Goal: Task Accomplishment & Management: Complete application form

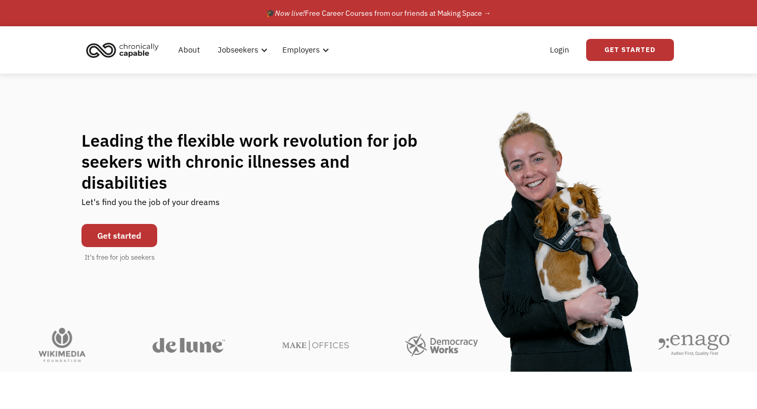
click at [133, 227] on link "Get started" at bounding box center [120, 235] width 76 height 23
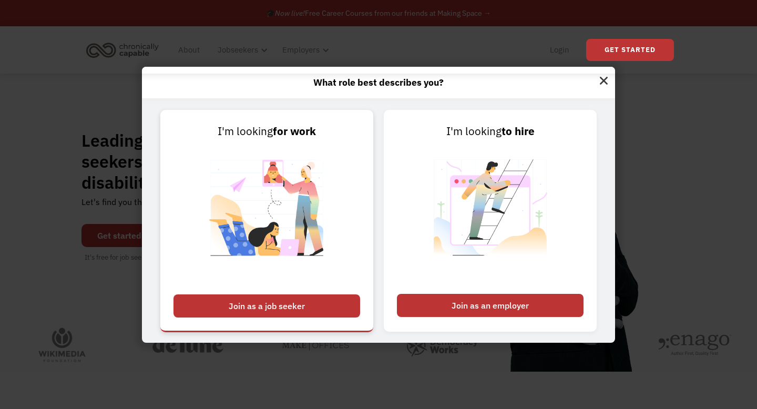
click at [288, 300] on div "Join as a job seeker" at bounding box center [267, 305] width 187 height 23
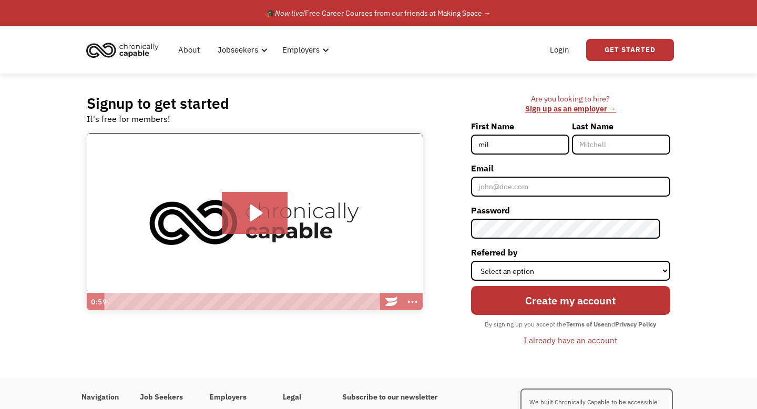
type input "[PERSON_NAME]"
click at [635, 155] on div "Last Name [PERSON_NAME]" at bounding box center [621, 139] width 98 height 42
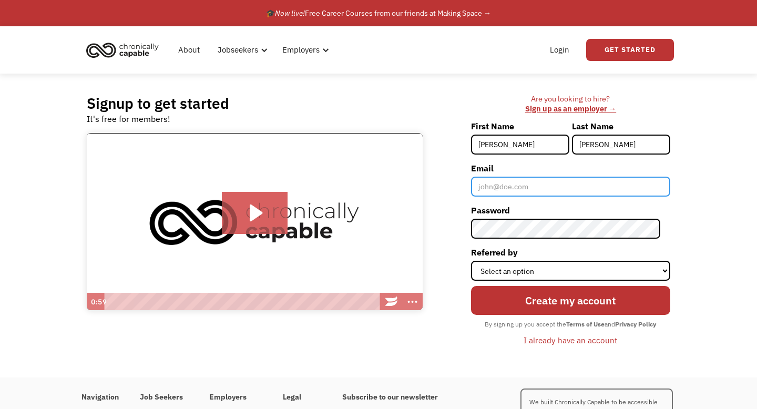
click at [540, 196] on input "Email" at bounding box center [570, 187] width 199 height 20
type input "[EMAIL_ADDRESS][DOMAIN_NAME]"
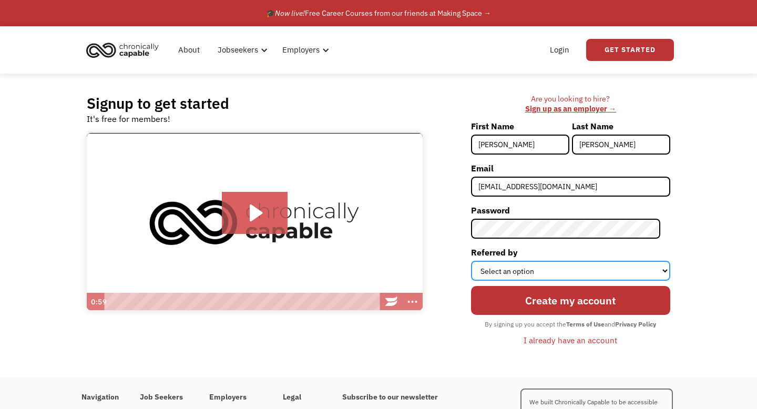
click at [564, 271] on select "Select an option Instagram Facebook Twitter Search Engine News Article Word of …" at bounding box center [570, 271] width 199 height 20
select select "Word of Mouth"
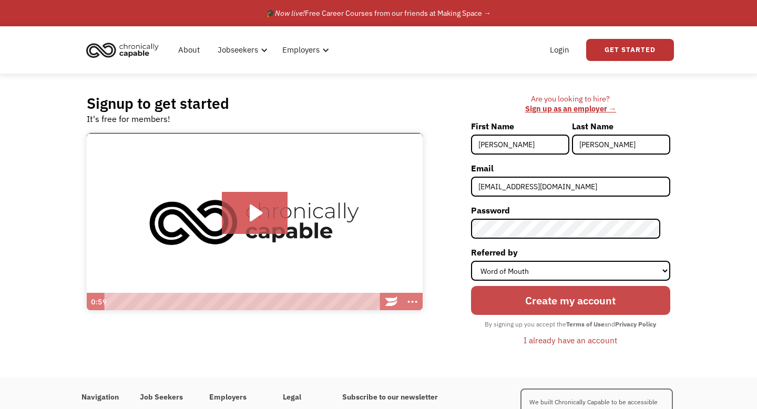
click at [524, 304] on input "Create my account" at bounding box center [570, 300] width 199 height 29
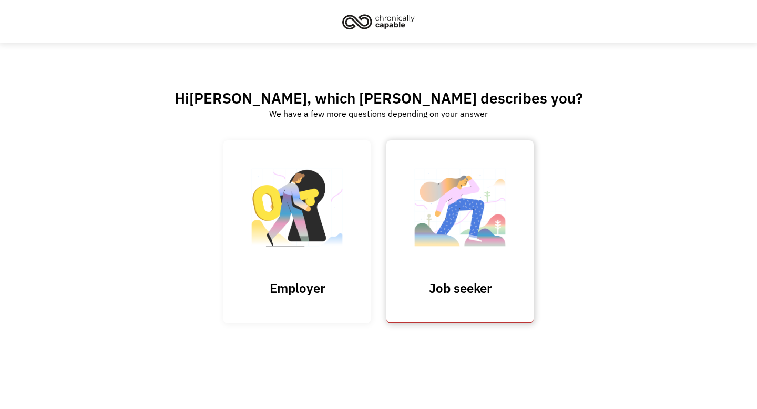
click at [459, 249] on img at bounding box center [460, 212] width 105 height 103
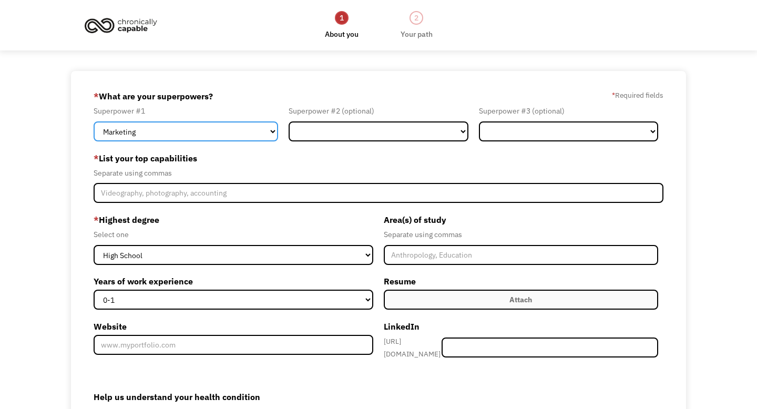
click at [247, 122] on select "Marketing Human Resources Finance Technology Operations Sales Industrial & Manu…" at bounding box center [186, 131] width 185 height 20
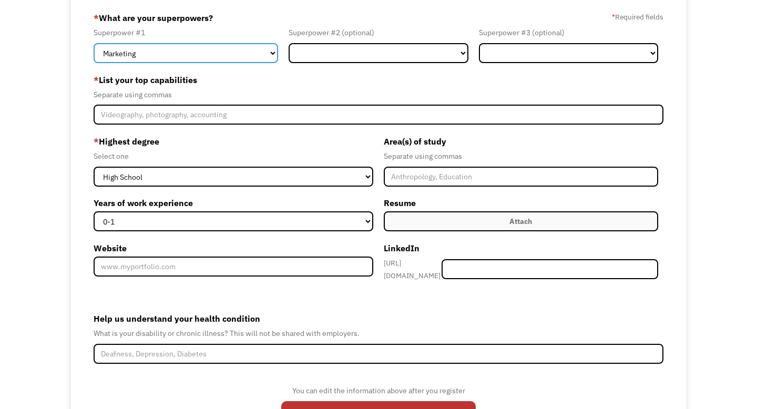
scroll to position [139, 0]
